Goal: Find specific page/section: Find specific page/section

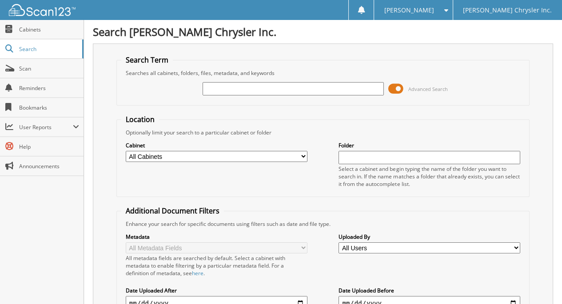
click at [210, 85] on input "text" at bounding box center [294, 88] width 182 height 13
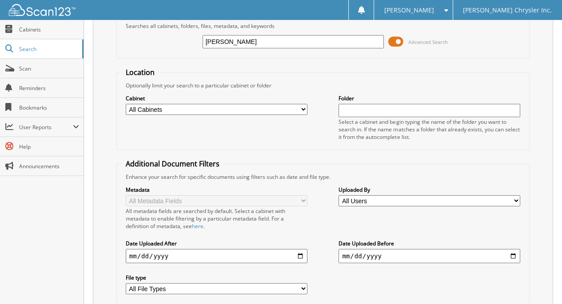
scroll to position [109, 0]
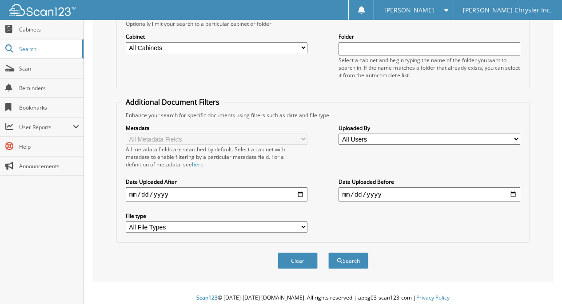
type input "[PERSON_NAME]"
click at [347, 256] on button "Search" at bounding box center [348, 261] width 40 height 16
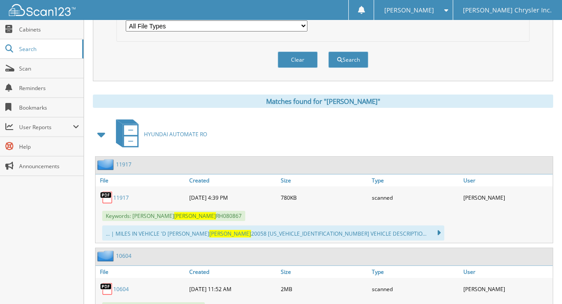
scroll to position [311, 0]
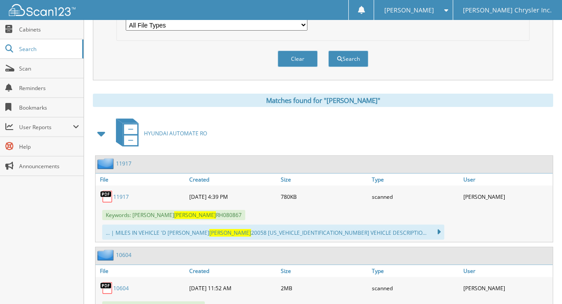
click at [124, 193] on link "11917" at bounding box center [121, 197] width 16 height 8
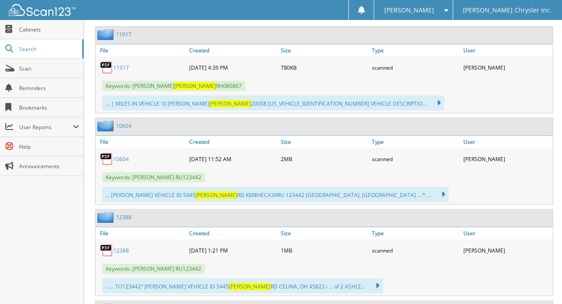
scroll to position [390, 0]
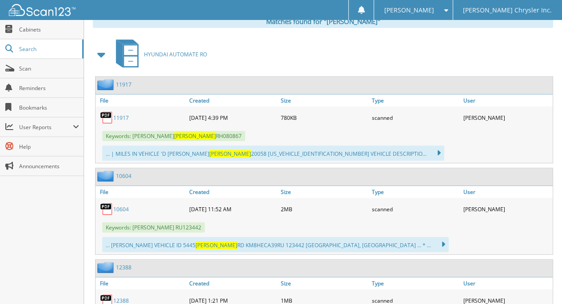
click at [120, 114] on link "11917" at bounding box center [121, 118] width 16 height 8
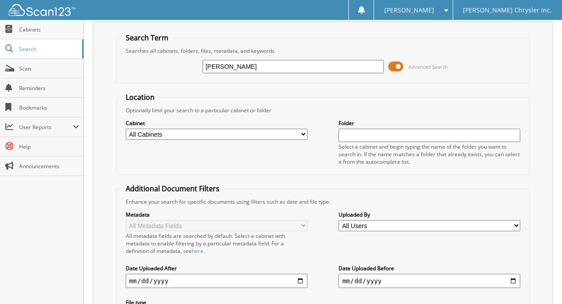
scroll to position [0, 0]
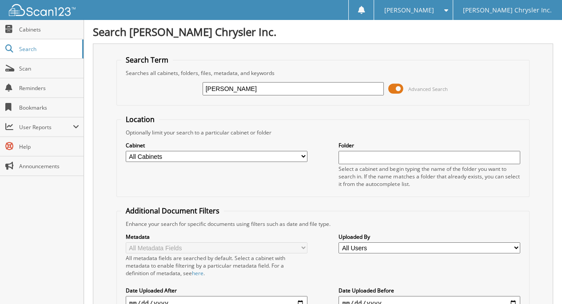
drag, startPoint x: 227, startPoint y: 85, endPoint x: 201, endPoint y: 92, distance: 26.7
click at [201, 92] on div "behm Advanced Search" at bounding box center [322, 89] width 403 height 24
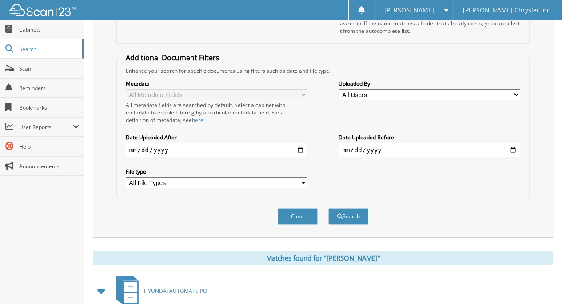
scroll to position [133, 0]
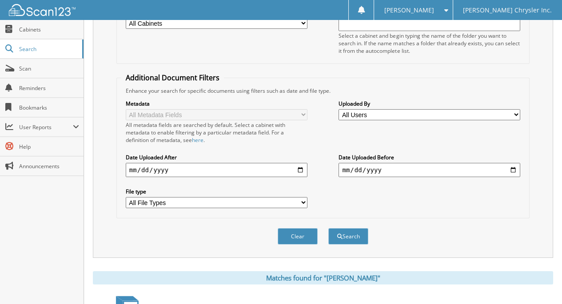
type input "12488"
click at [349, 231] on button "Search" at bounding box center [348, 236] width 40 height 16
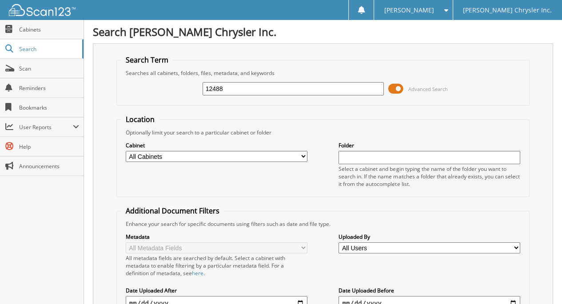
click at [206, 91] on input "12488" at bounding box center [294, 88] width 182 height 13
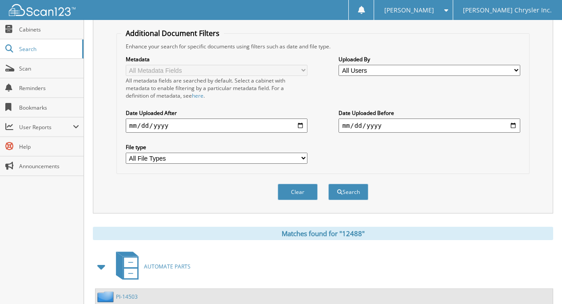
scroll to position [222, 0]
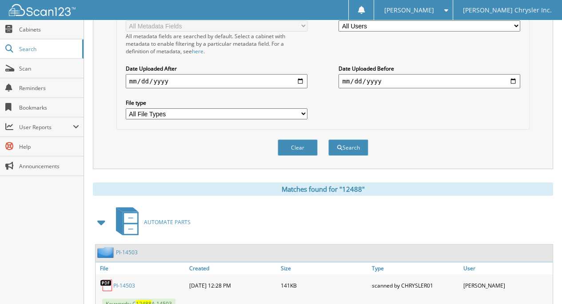
type input "012488"
click at [352, 140] on button "Search" at bounding box center [348, 147] width 40 height 16
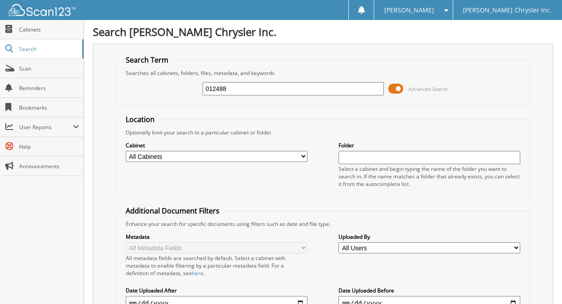
drag, startPoint x: 231, startPoint y: 87, endPoint x: 206, endPoint y: 90, distance: 25.6
click at [206, 90] on input "012488" at bounding box center [294, 88] width 182 height 13
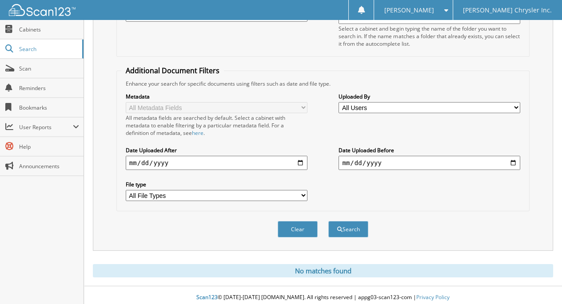
type input "janel"
click at [358, 225] on button "Search" at bounding box center [348, 229] width 40 height 16
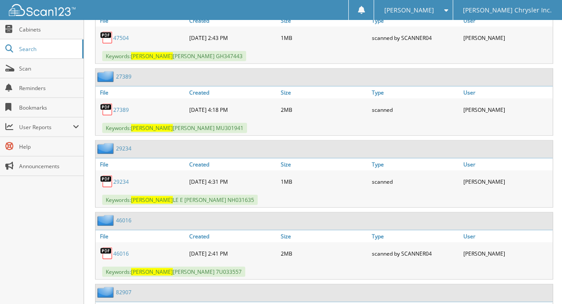
scroll to position [3540, 0]
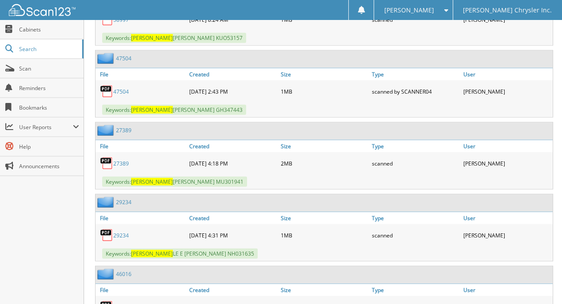
click at [27, 42] on link "Search" at bounding box center [42, 49] width 84 height 19
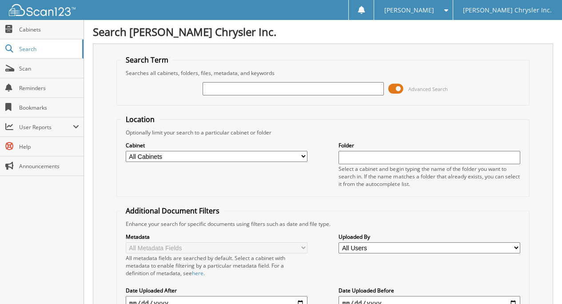
click at [234, 79] on div "Advanced Search" at bounding box center [322, 89] width 403 height 24
click at [272, 96] on div "Advanced Search" at bounding box center [322, 89] width 403 height 24
click at [268, 89] on input "text" at bounding box center [294, 88] width 182 height 13
type input "[PERSON_NAME]"
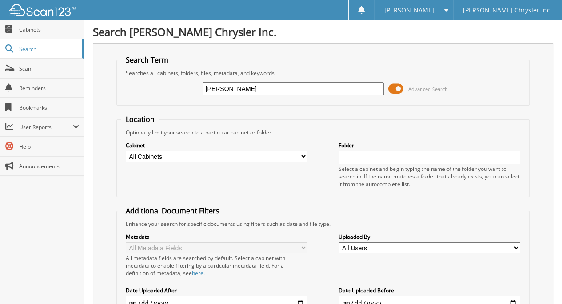
click at [270, 92] on input "[PERSON_NAME]" at bounding box center [294, 88] width 182 height 13
drag, startPoint x: 258, startPoint y: 90, endPoint x: 70, endPoint y: 102, distance: 188.3
click at [55, 34] on link "Cabinets" at bounding box center [42, 29] width 84 height 19
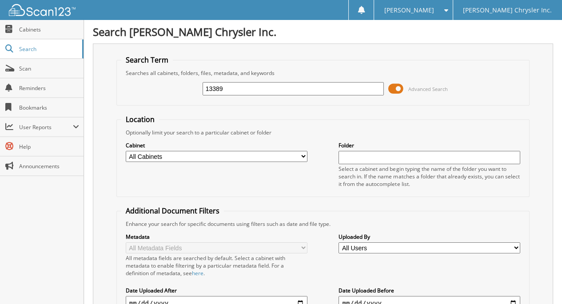
type input "13389"
drag, startPoint x: 208, startPoint y: 86, endPoint x: 203, endPoint y: 86, distance: 5.8
click at [203, 86] on input "13389" at bounding box center [294, 88] width 182 height 13
type input "[PERSON_NAME]"
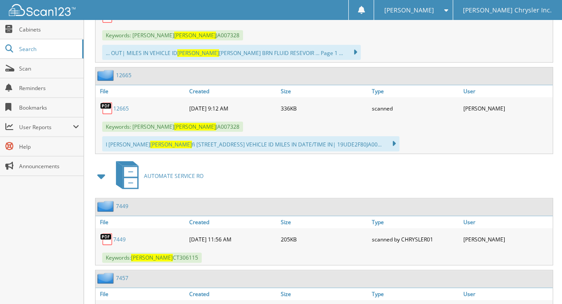
scroll to position [400, 0]
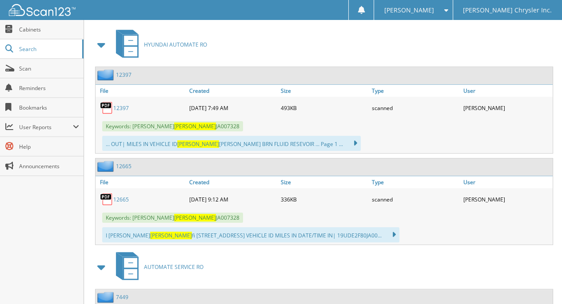
click at [119, 196] on link "12665" at bounding box center [121, 200] width 16 height 8
click at [123, 104] on link "12397" at bounding box center [121, 108] width 16 height 8
